Goal: Task Accomplishment & Management: Manage account settings

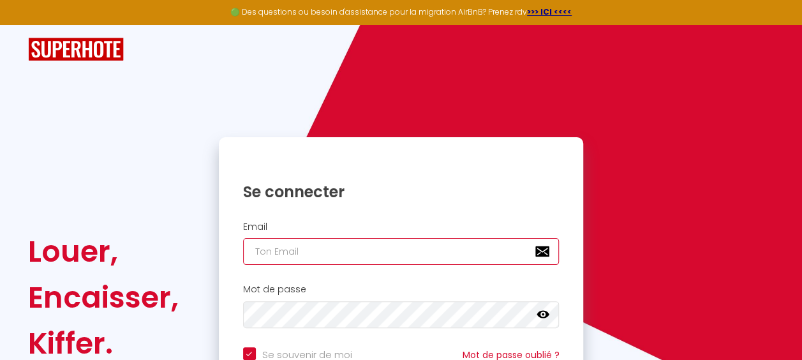
type input "[EMAIL_ADDRESS][DOMAIN_NAME]"
click at [375, 255] on input "[EMAIL_ADDRESS][DOMAIN_NAME]" at bounding box center [401, 251] width 317 height 27
checkbox input "true"
type input "[EMAIL_ADDRESS][DOMAIN_NAME]"
checkbox input "true"
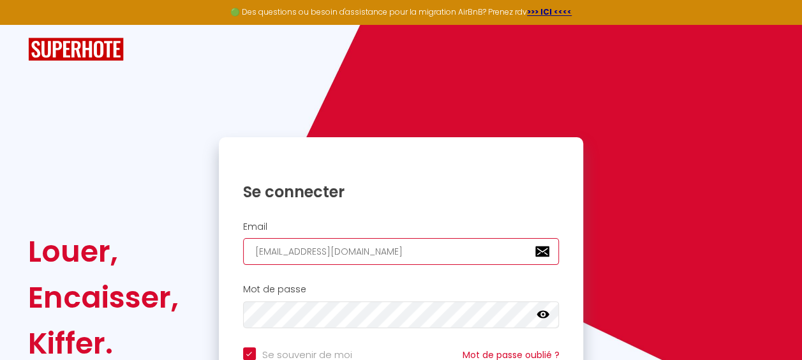
type input "faoronicolas@gmail.c"
checkbox input "true"
type input "[EMAIL_ADDRESS]."
checkbox input "true"
type input "[EMAIL_ADDRESS]"
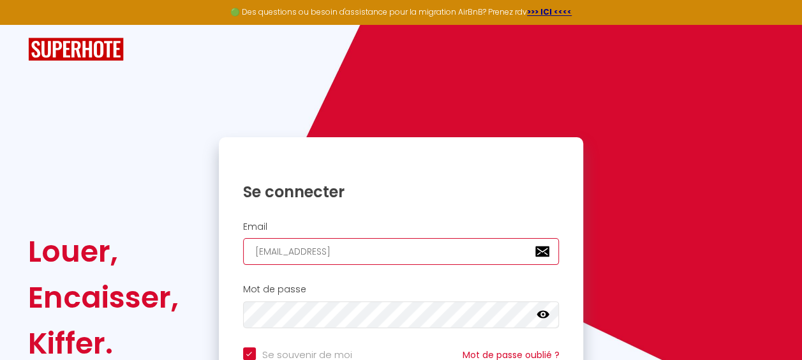
checkbox input "true"
type input "faoronicolas@gmai"
checkbox input "true"
type input "faoronicolas@gma"
checkbox input "true"
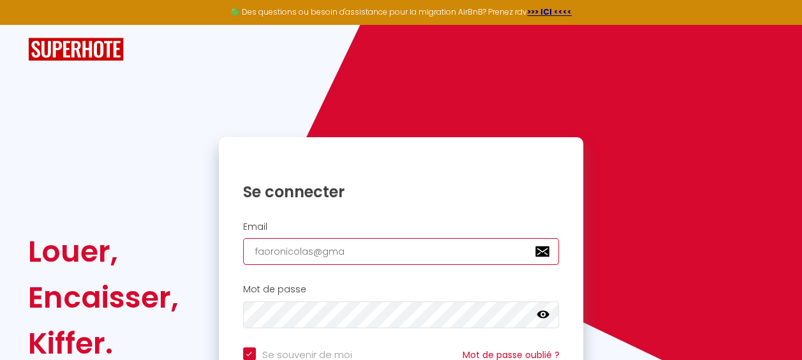
type input "faoronicolas@gm"
checkbox input "true"
type input "faoronicolas@g"
checkbox input "true"
type input "faoronicolas@"
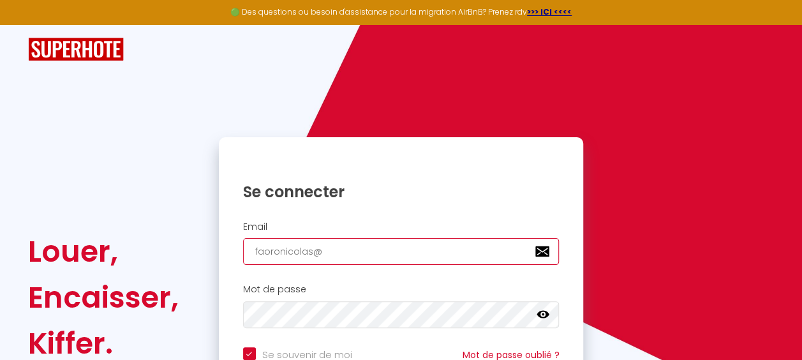
checkbox input "true"
type input "faoronicolas"
checkbox input "true"
type input "faoronicola"
checkbox input "true"
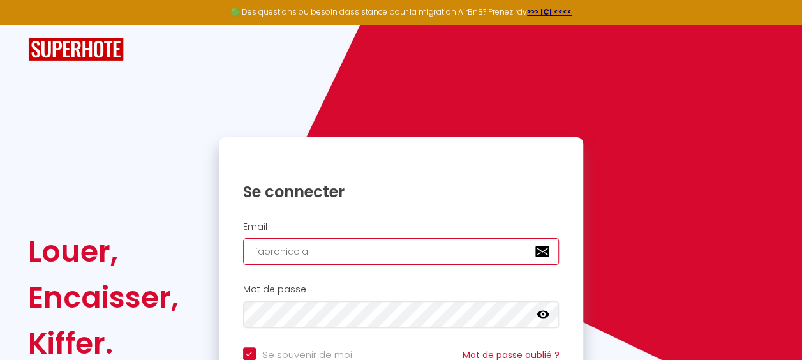
type input "faoronicol"
checkbox input "true"
type input "faoronico"
checkbox input "true"
type input "faoronic"
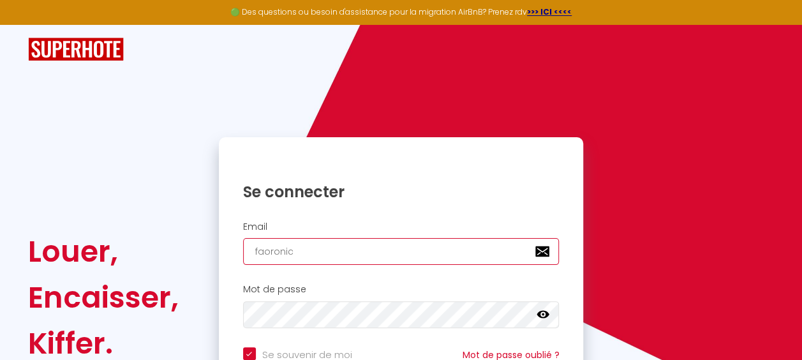
checkbox input "true"
type input "faoroni"
checkbox input "true"
type input "faoron"
checkbox input "true"
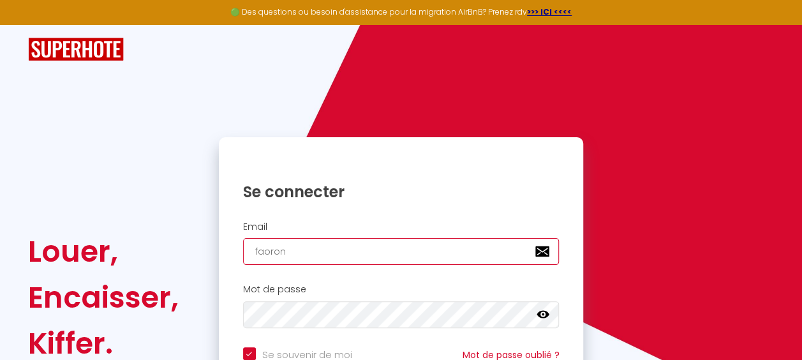
type input "[PERSON_NAME]"
checkbox input "true"
type input "faor"
checkbox input "true"
type input "fao"
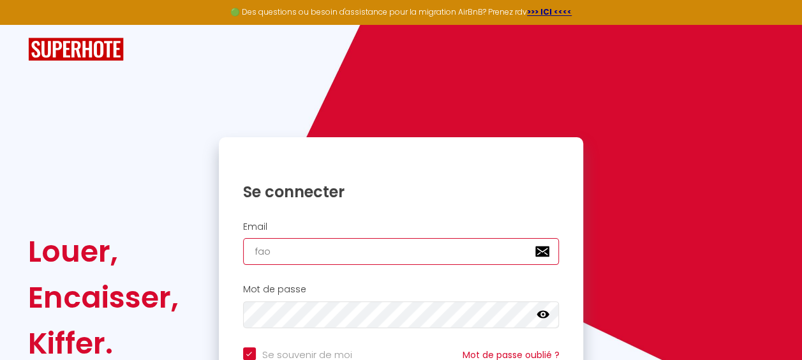
checkbox input "true"
type input "fa"
checkbox input "true"
type input "f"
checkbox input "true"
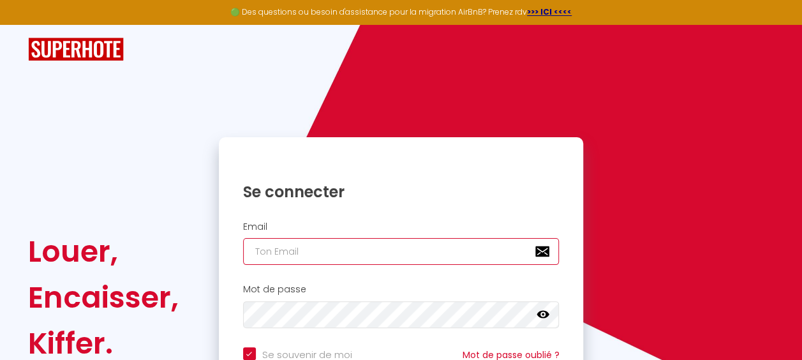
type input "n"
checkbox input "true"
type input "ni"
checkbox input "true"
type input "nic"
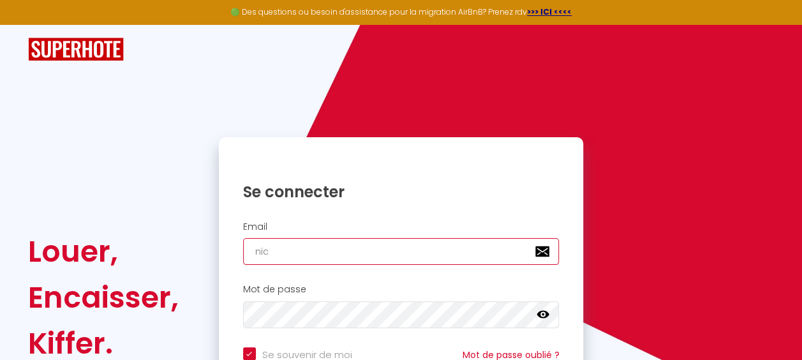
checkbox input "true"
type input "nico"
checkbox input "true"
type input "nicol"
checkbox input "true"
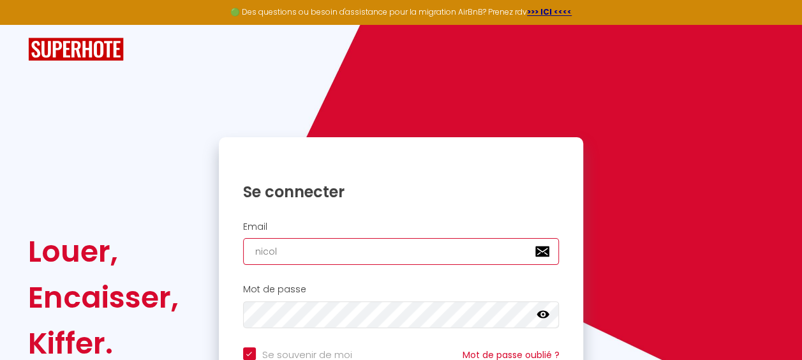
type input "[PERSON_NAME]"
checkbox input "true"
type input "[PERSON_NAME]"
checkbox input "true"
type input "[EMAIL_ADDRESS][DOMAIN_NAME]"
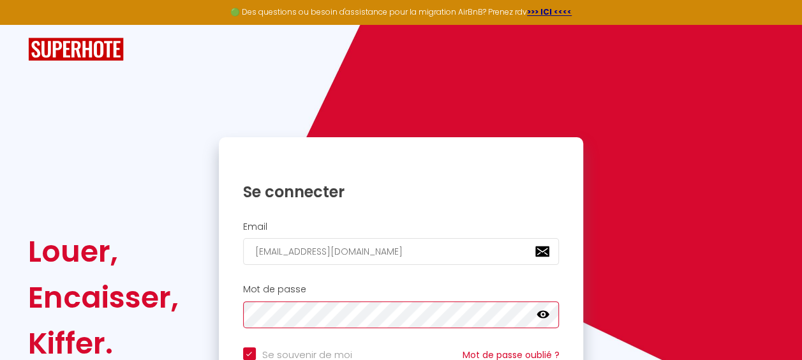
checkbox input "true"
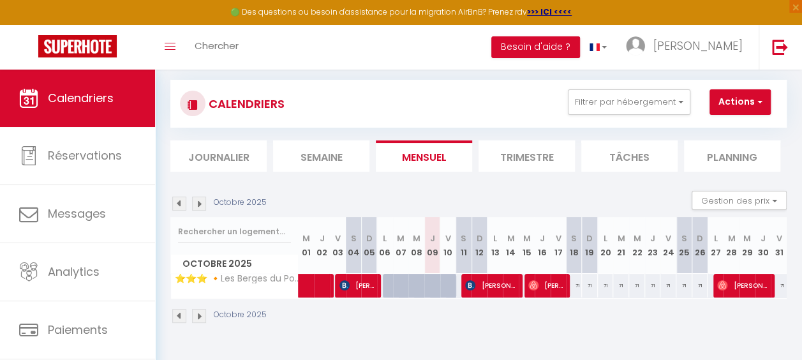
scroll to position [6, 0]
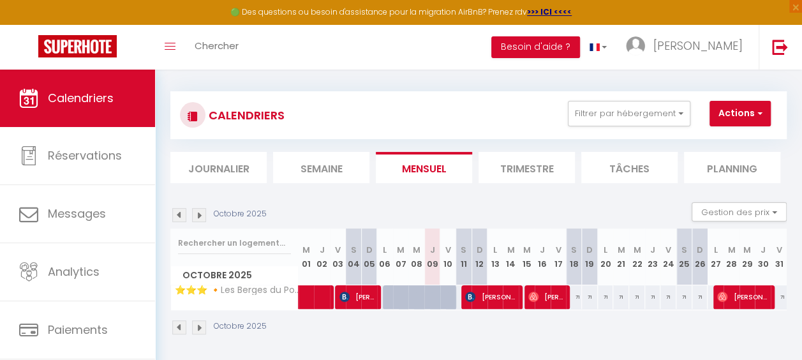
click at [516, 166] on li "Trimestre" at bounding box center [527, 167] width 96 height 31
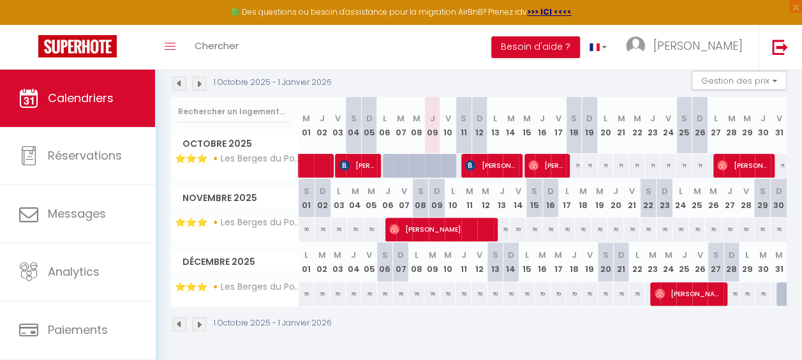
scroll to position [144, 0]
click at [198, 317] on img at bounding box center [199, 324] width 14 height 14
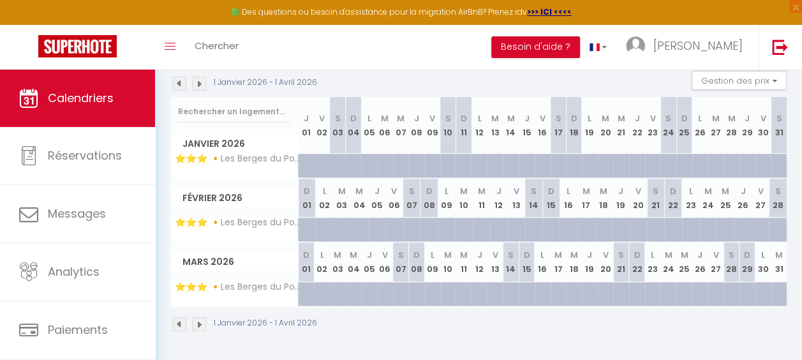
click at [304, 161] on div at bounding box center [312, 173] width 16 height 24
click at [308, 119] on th "J 01" at bounding box center [307, 125] width 16 height 57
click at [304, 112] on abbr "J" at bounding box center [306, 118] width 5 height 12
click at [304, 121] on th "J 01" at bounding box center [307, 125] width 16 height 57
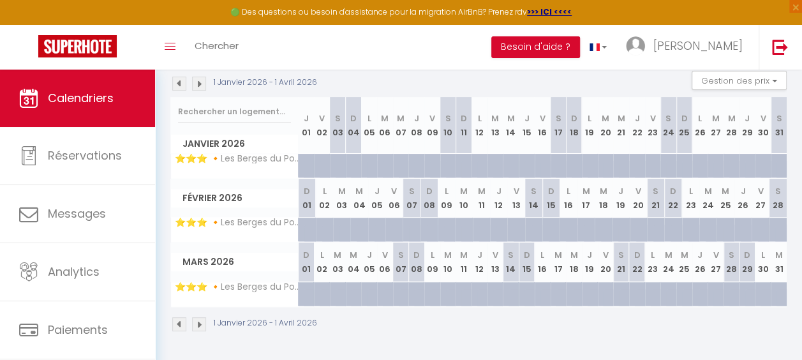
click at [303, 125] on th "J 01" at bounding box center [307, 125] width 16 height 57
click at [320, 126] on th "V 02" at bounding box center [322, 125] width 16 height 57
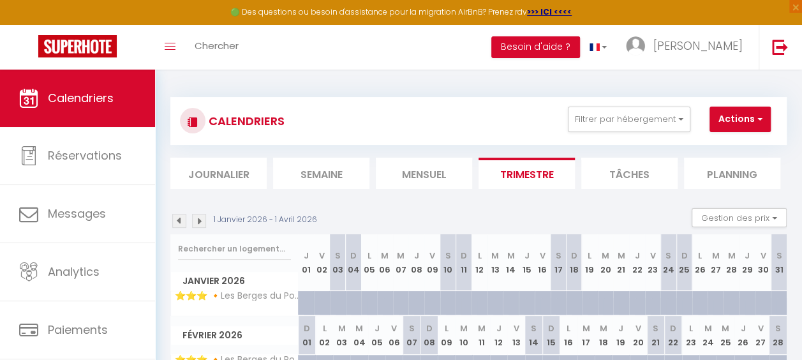
scroll to position [64, 0]
